Goal: Task Accomplishment & Management: Manage account settings

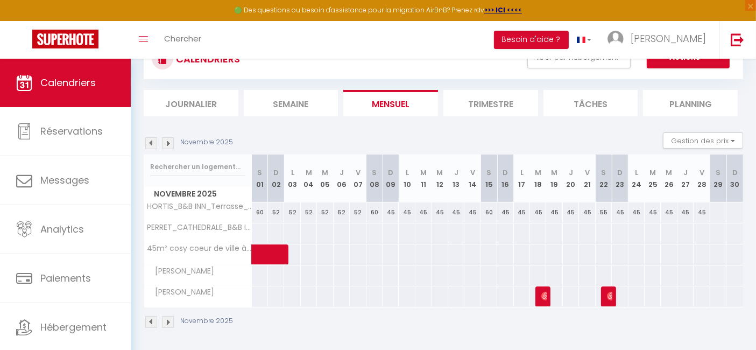
scroll to position [89, 0]
click at [390, 212] on div "45" at bounding box center [391, 212] width 16 height 20
type input "45"
type input "Dim 09 Novembre 2025"
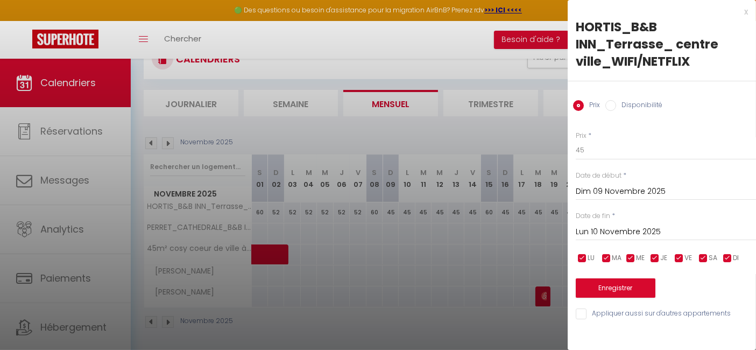
click at [644, 228] on input "Lun 10 Novembre 2025" at bounding box center [666, 232] width 180 height 14
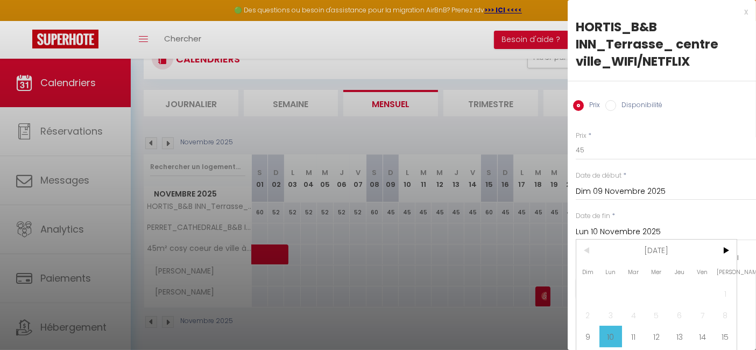
scroll to position [71, 0]
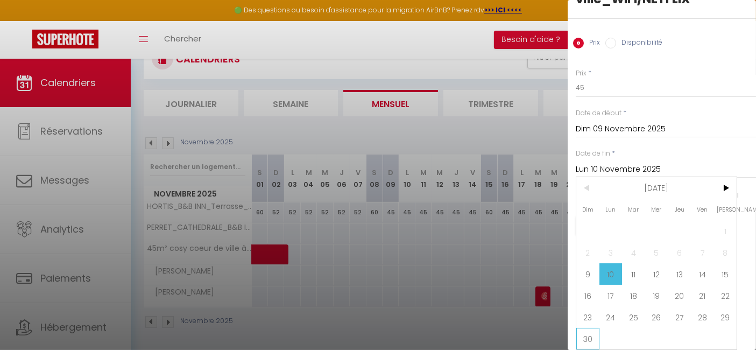
click at [588, 328] on span "30" at bounding box center [588, 339] width 23 height 22
type input "Dim 30 Novembre 2025"
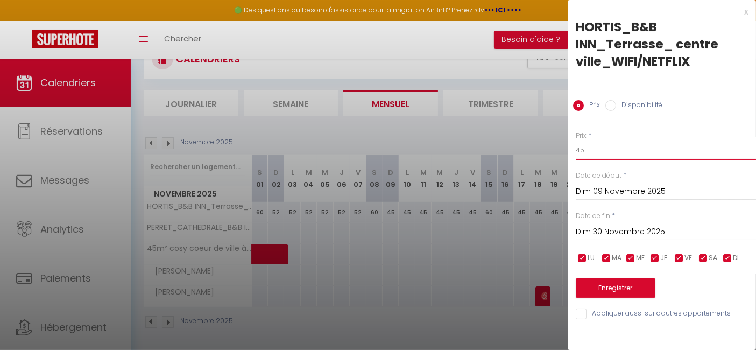
click at [587, 148] on input "45" at bounding box center [666, 150] width 180 height 19
type input "4"
type input "52"
click at [619, 286] on button "Enregistrer" at bounding box center [616, 287] width 80 height 19
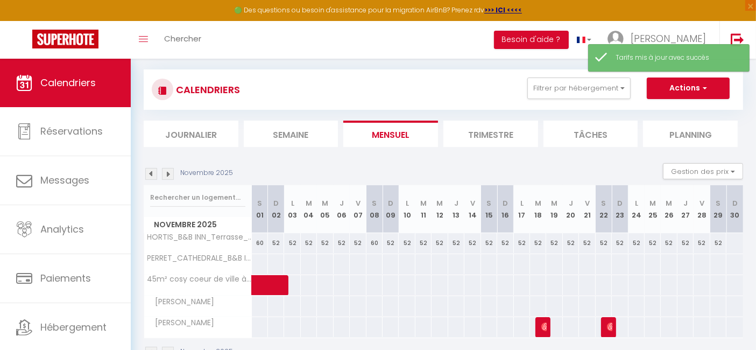
scroll to position [89, 0]
